Goal: Navigation & Orientation: Go to known website

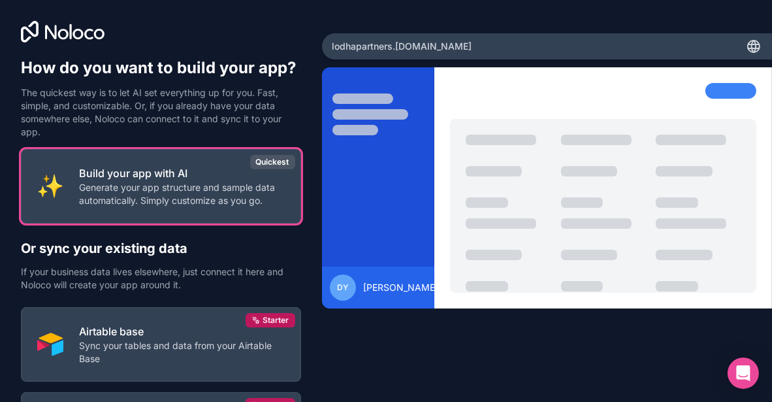
scroll to position [152, 0]
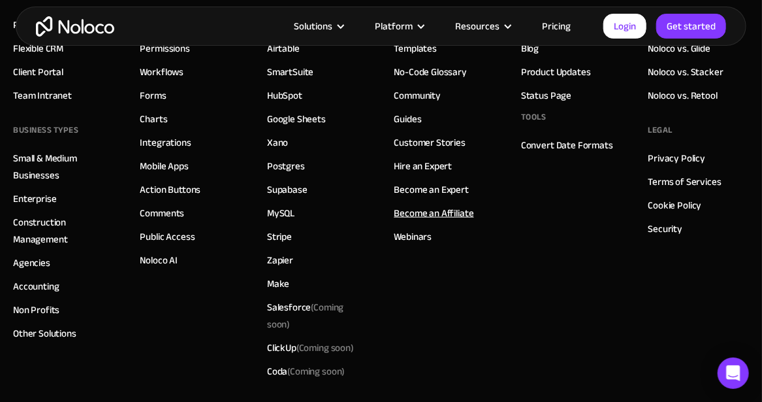
scroll to position [523, 0]
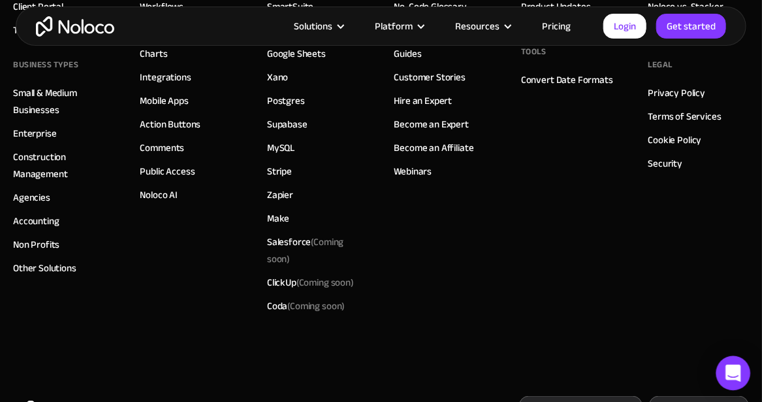
click at [739, 374] on icon "Open Intercom Messenger" at bounding box center [733, 373] width 15 height 17
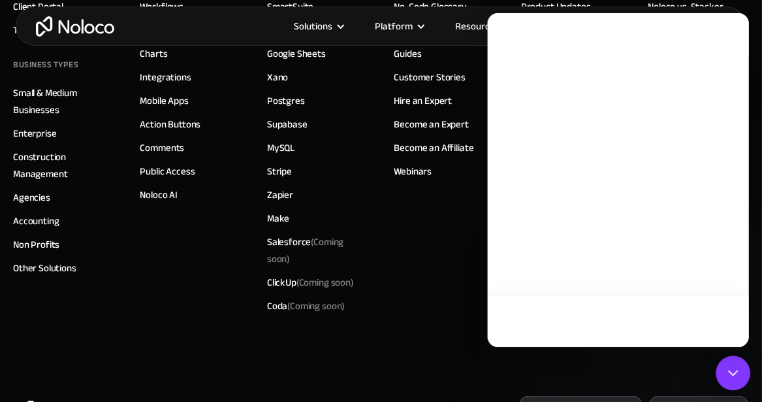
scroll to position [0, 0]
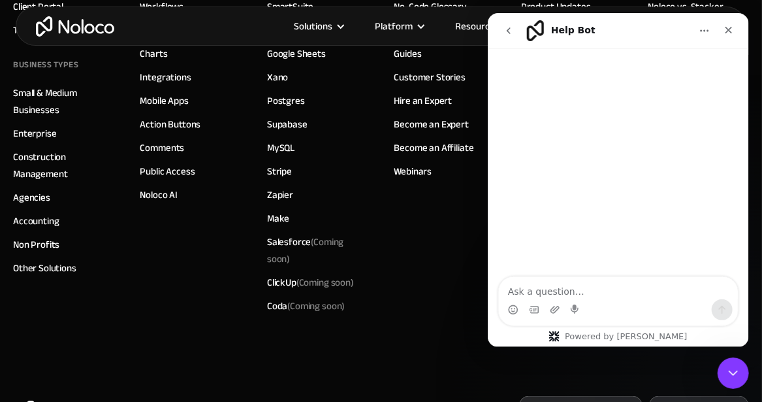
click at [612, 287] on textarea "Ask a question…" at bounding box center [617, 288] width 239 height 22
click at [728, 31] on icon "Close" at bounding box center [728, 30] width 10 height 10
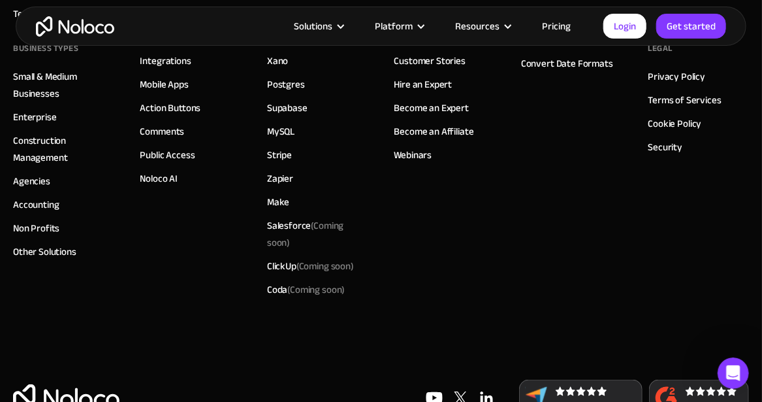
scroll to position [504, 0]
